Goal: Task Accomplishment & Management: Use online tool/utility

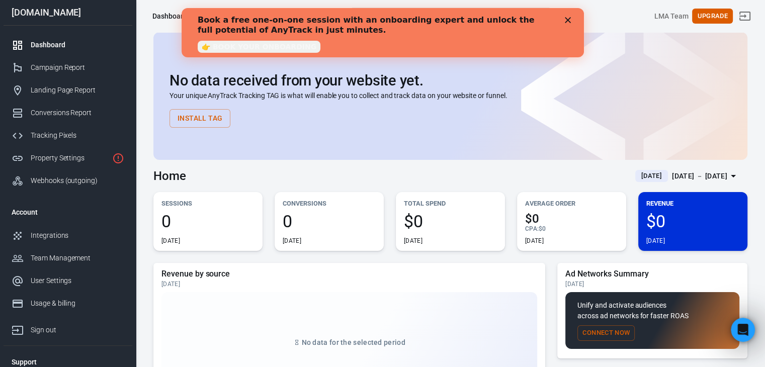
click at [566, 21] on icon "Close" at bounding box center [567, 20] width 6 height 6
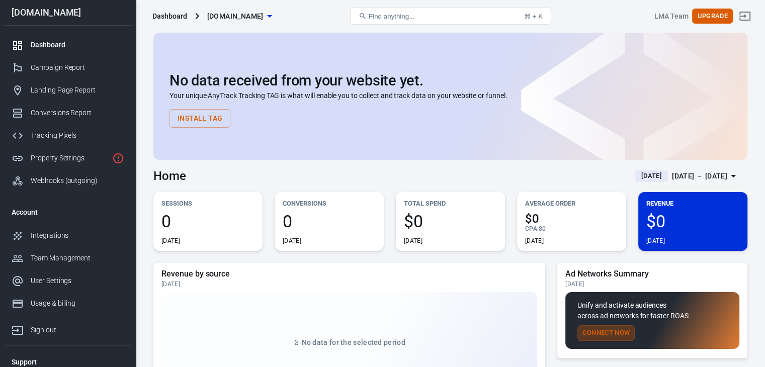
click at [612, 330] on button "Connect Now" at bounding box center [605, 333] width 57 height 16
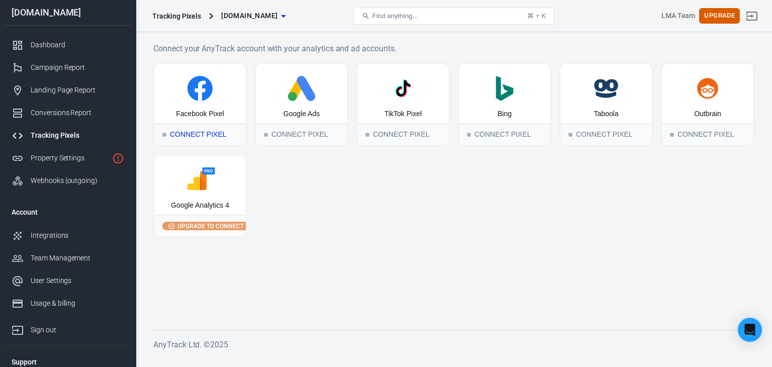
click at [225, 118] on div "Facebook Pixel" at bounding box center [200, 93] width 92 height 59
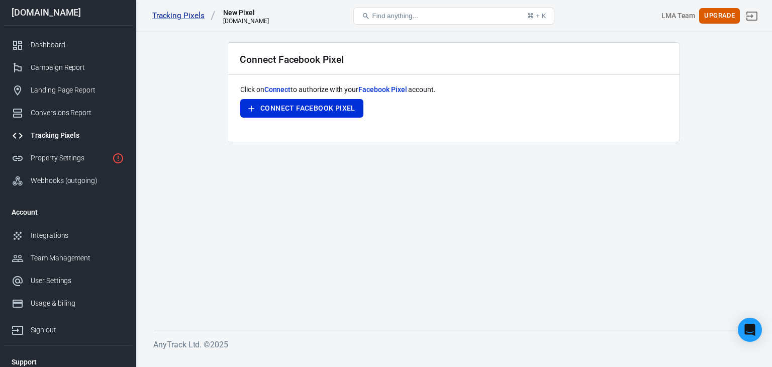
click at [187, 11] on link "Tracking Pixels" at bounding box center [183, 16] width 63 height 11
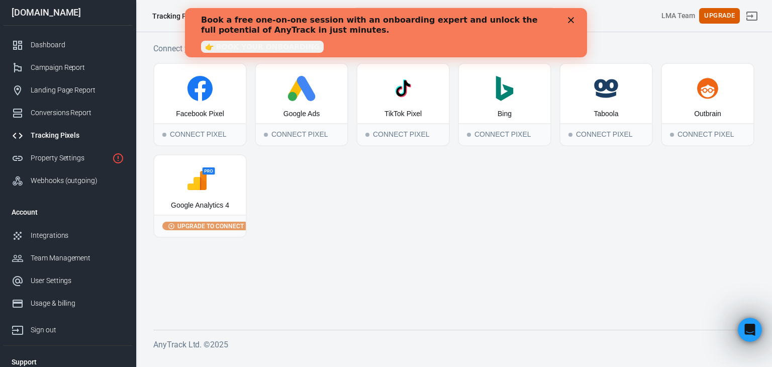
click at [476, 242] on main "Connect your AnyTrack account with your analytics and ad accounts. Facebook Pix…" at bounding box center [453, 177] width 601 height 271
click at [567, 21] on div "Book a free one-on-one session with an onboarding expert and unlock the full po…" at bounding box center [386, 32] width 370 height 41
click at [573, 21] on icon "Close" at bounding box center [571, 20] width 6 height 6
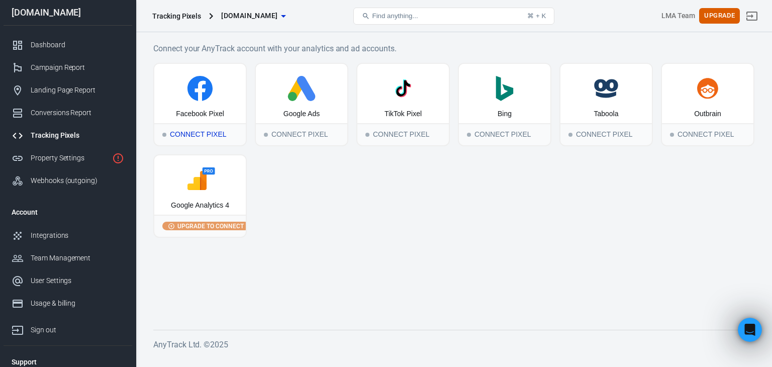
click at [183, 125] on div "Connect Pixel" at bounding box center [200, 134] width 92 height 22
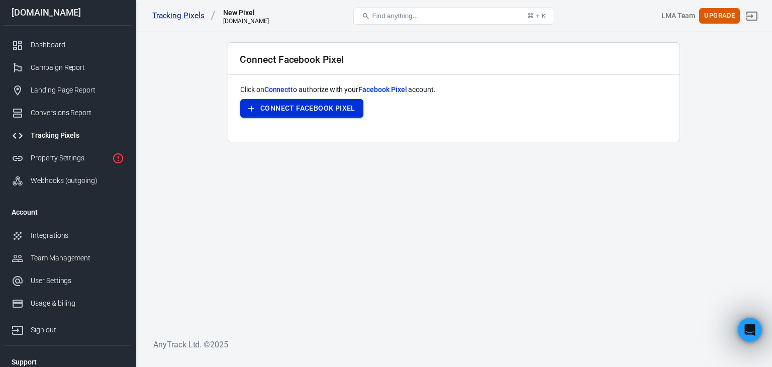
click at [308, 107] on button "Connect Facebook Pixel" at bounding box center [301, 108] width 123 height 19
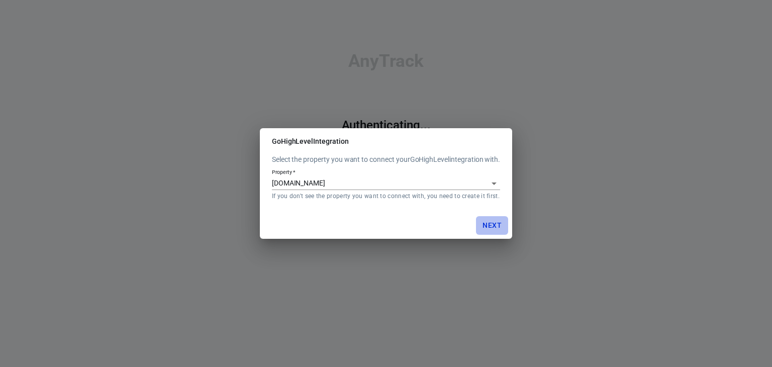
click at [488, 223] on button "Next" at bounding box center [492, 225] width 32 height 19
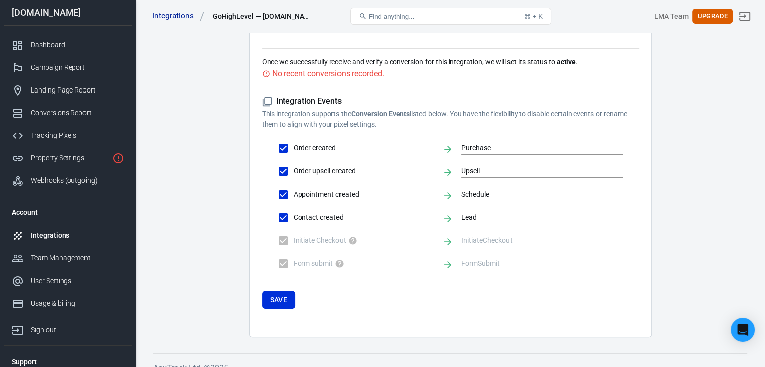
scroll to position [211, 0]
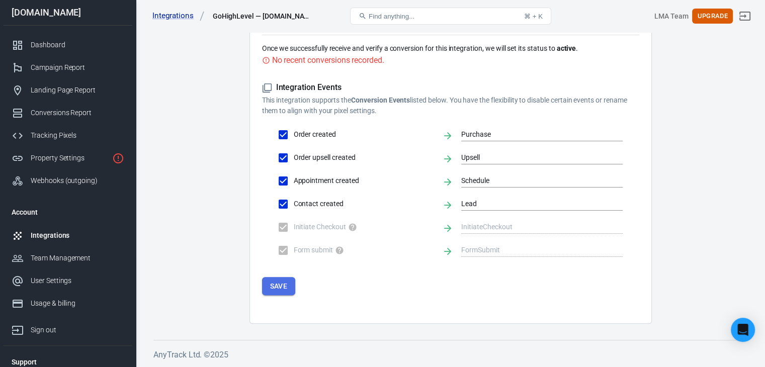
click at [279, 284] on button "Save" at bounding box center [279, 286] width 34 height 19
click at [277, 287] on button "Save" at bounding box center [279, 286] width 34 height 19
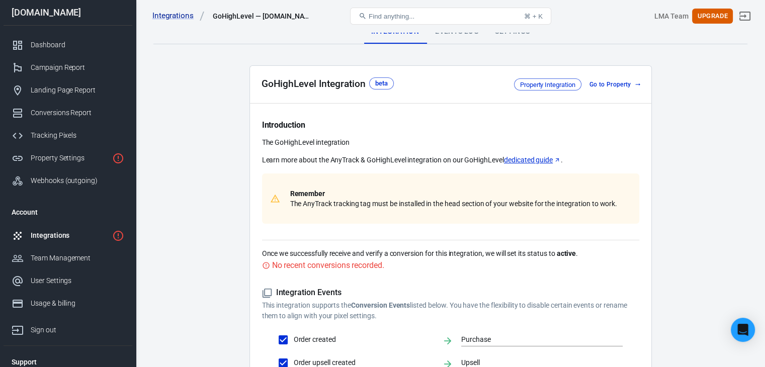
scroll to position [0, 0]
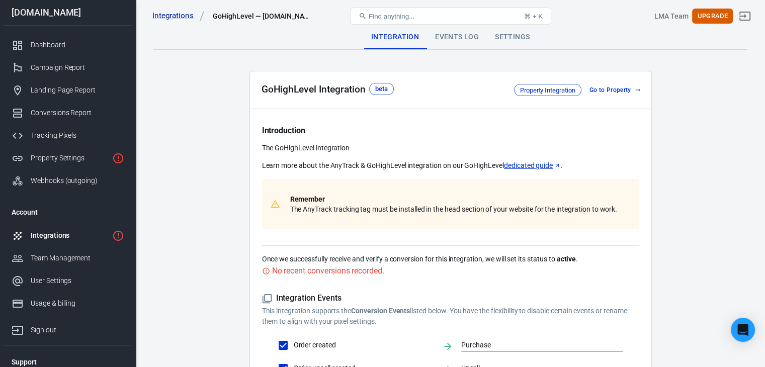
click at [224, 196] on main "Integration Events Log Settings GoHighLevel Integration beta Property Integrati…" at bounding box center [450, 279] width 594 height 509
